Goal: Task Accomplishment & Management: Manage account settings

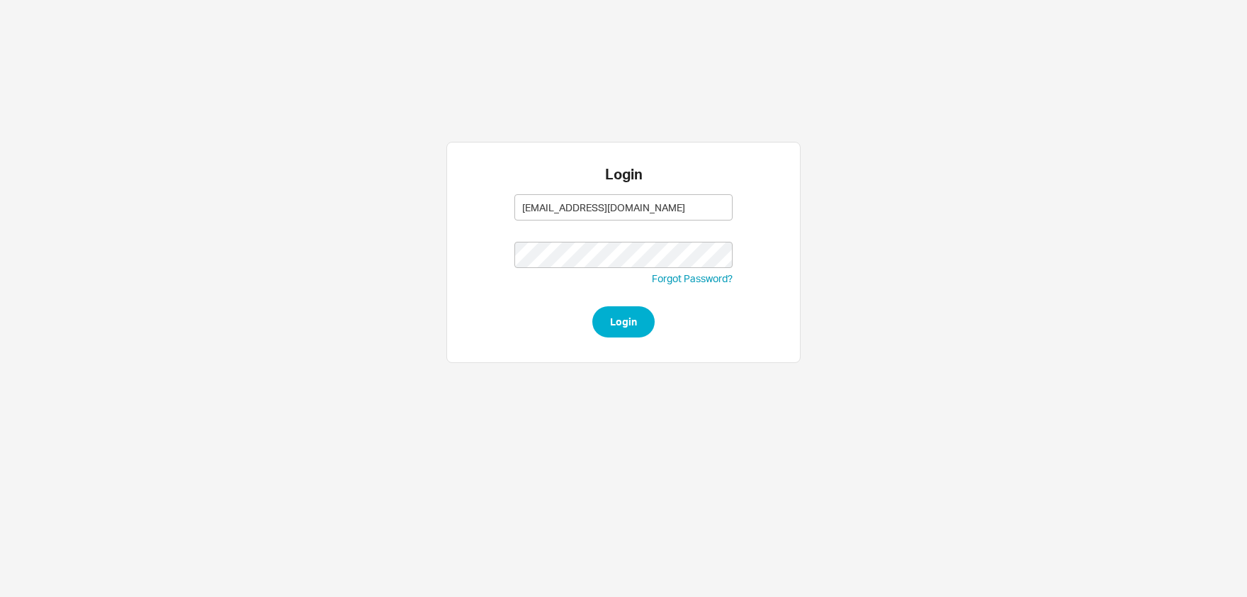
type input "[EMAIL_ADDRESS][DOMAIN_NAME]"
click at [646, 332] on button "Login" at bounding box center [623, 321] width 62 height 31
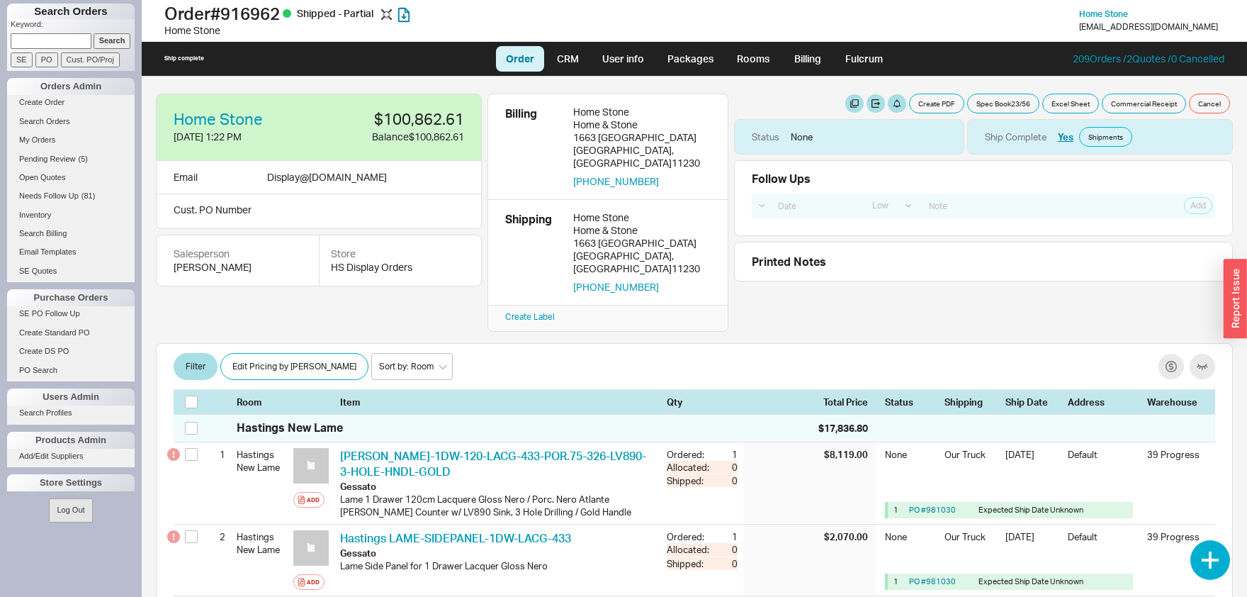
select select "LOW"
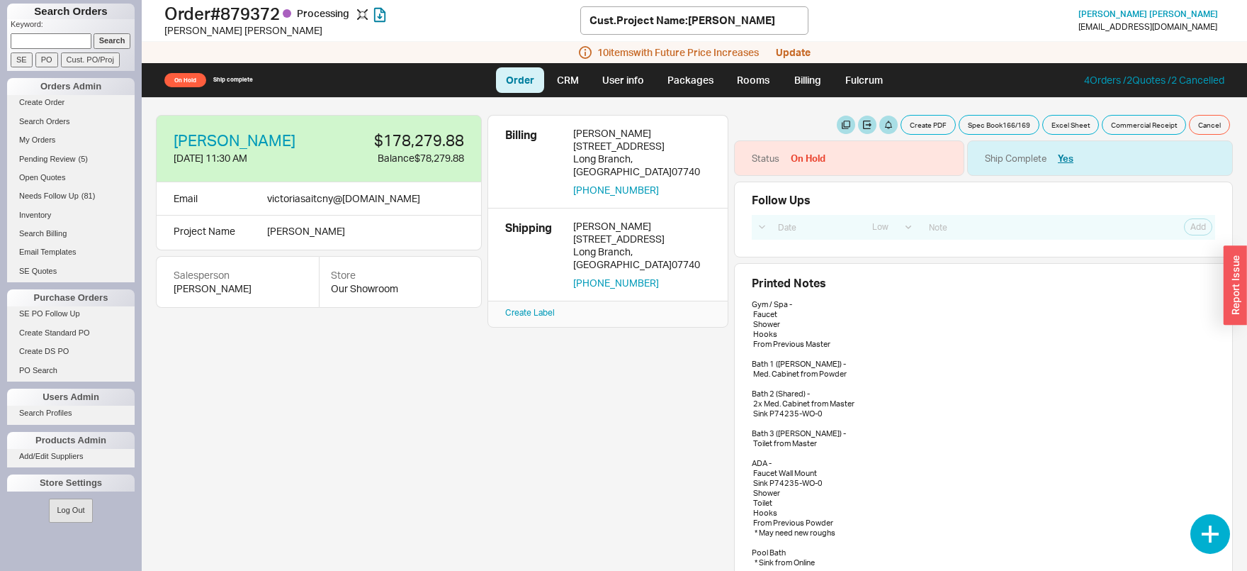
select select "LOW"
